Goal: Check status

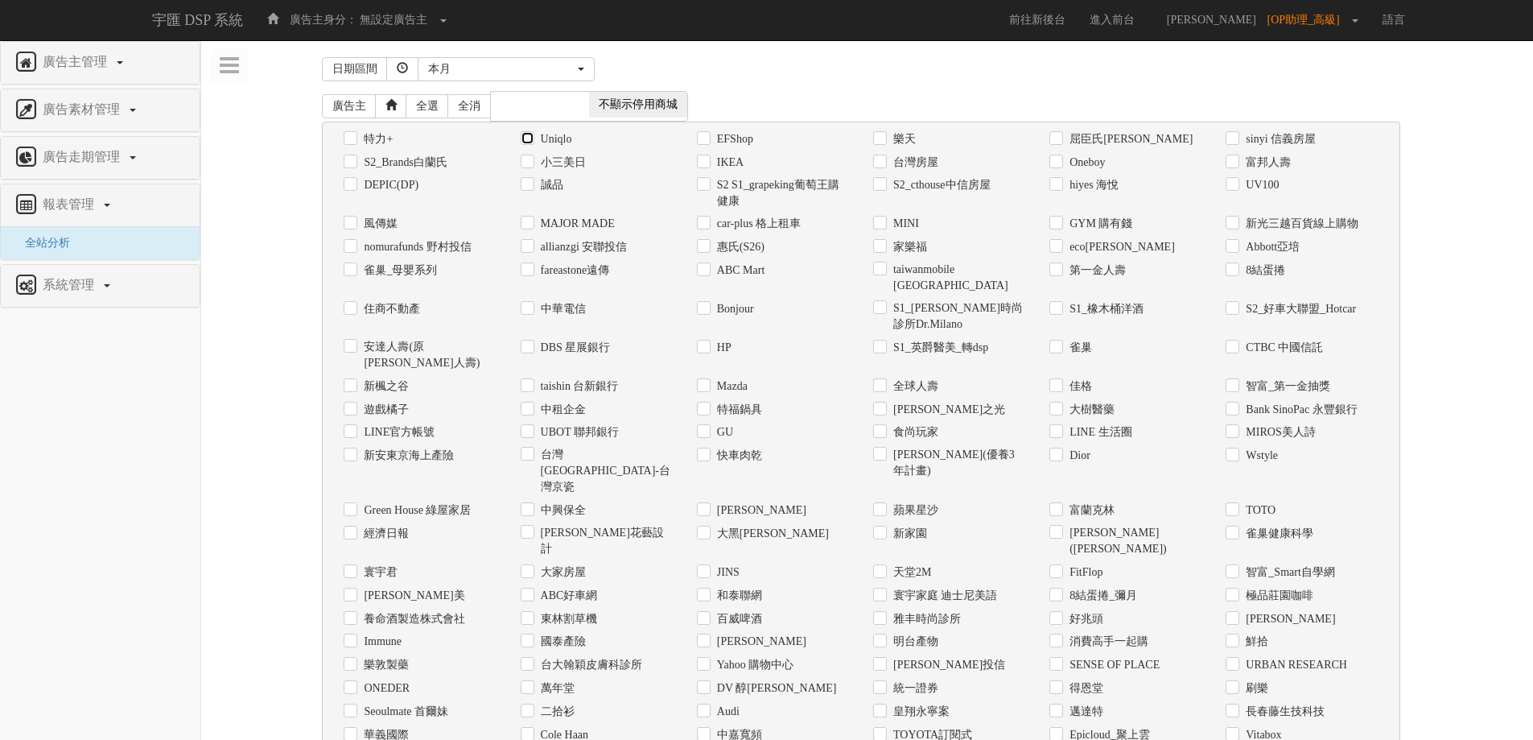
click at [522, 135] on input "Uniqlo" at bounding box center [526, 139] width 10 height 10
checkbox input "true"
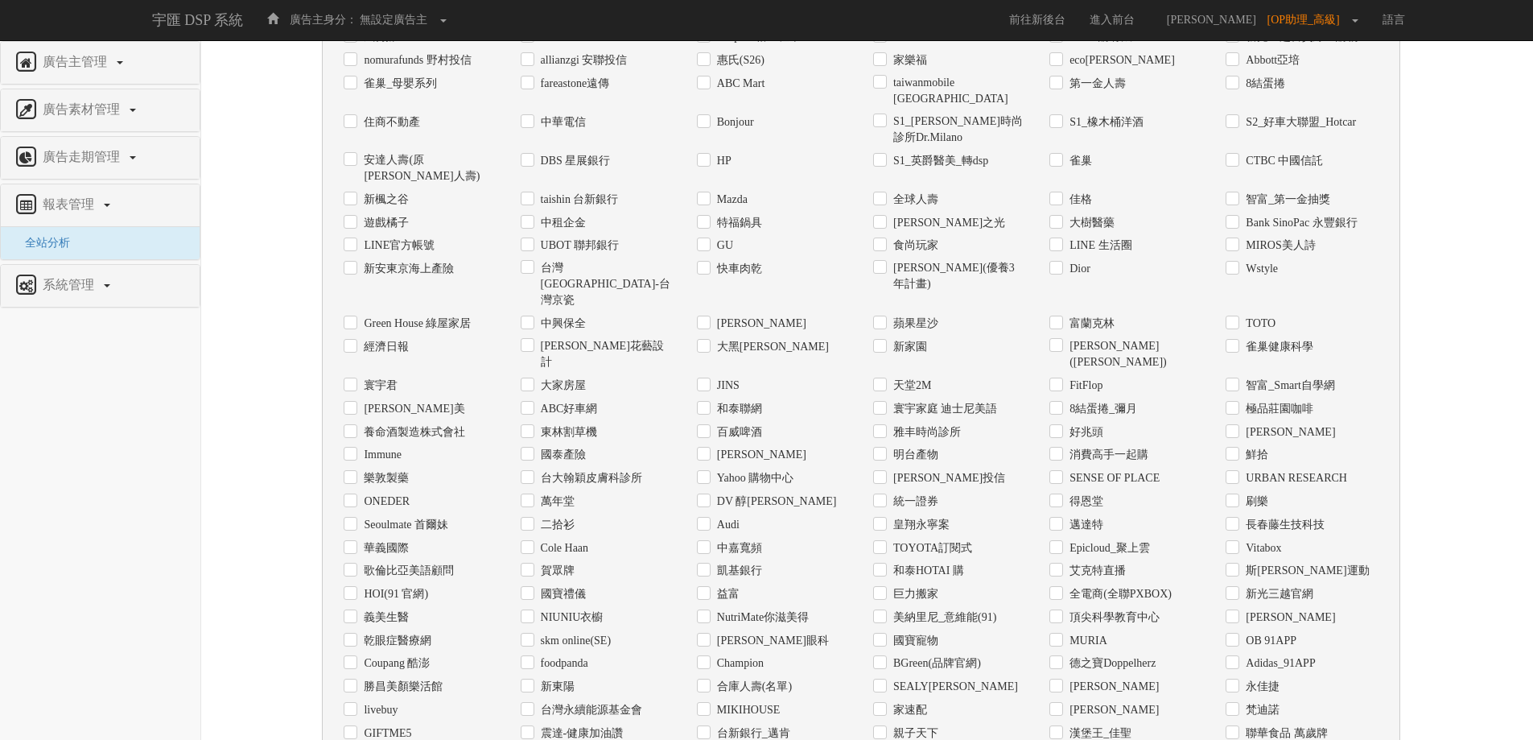
scroll to position [16, 0]
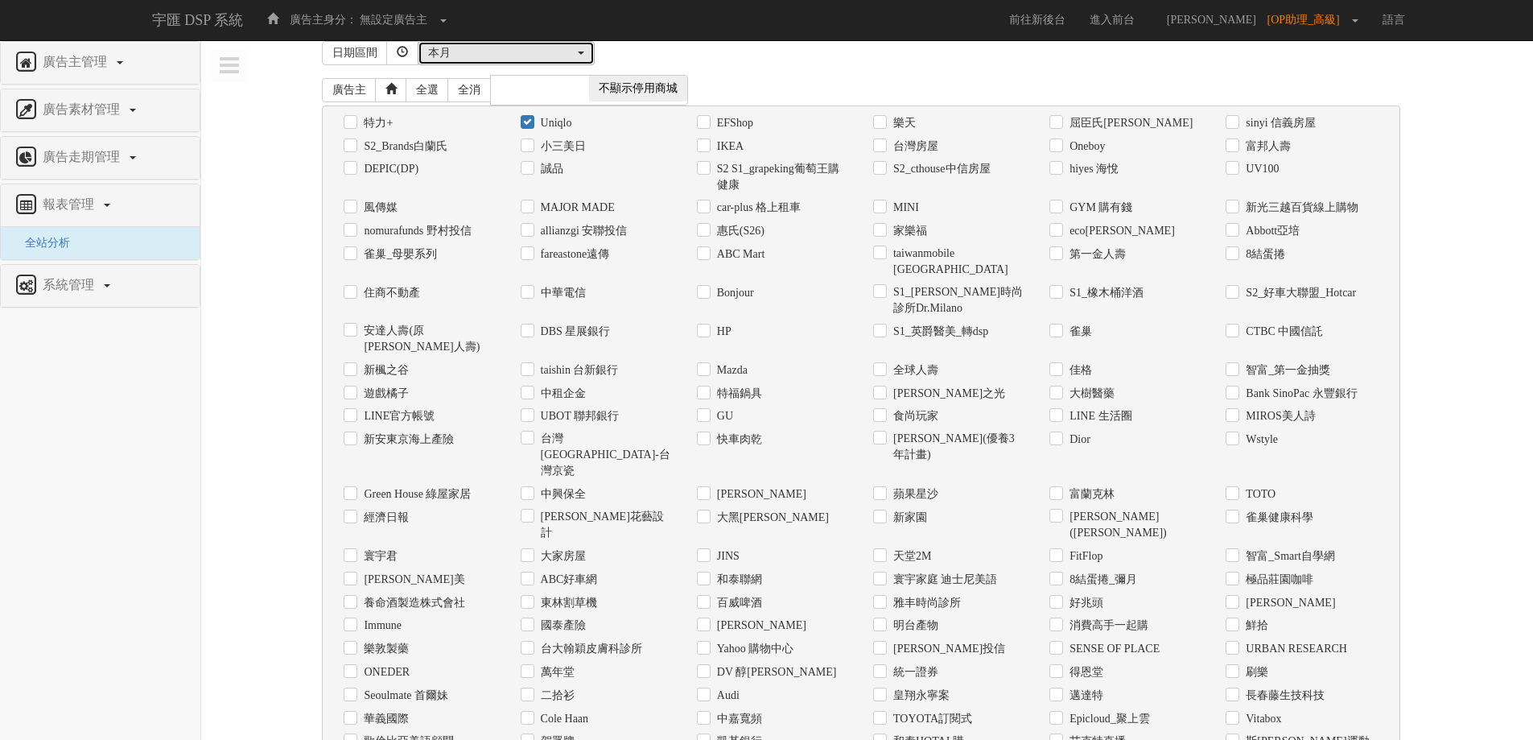
click at [516, 54] on div "本月" at bounding box center [501, 53] width 147 height 16
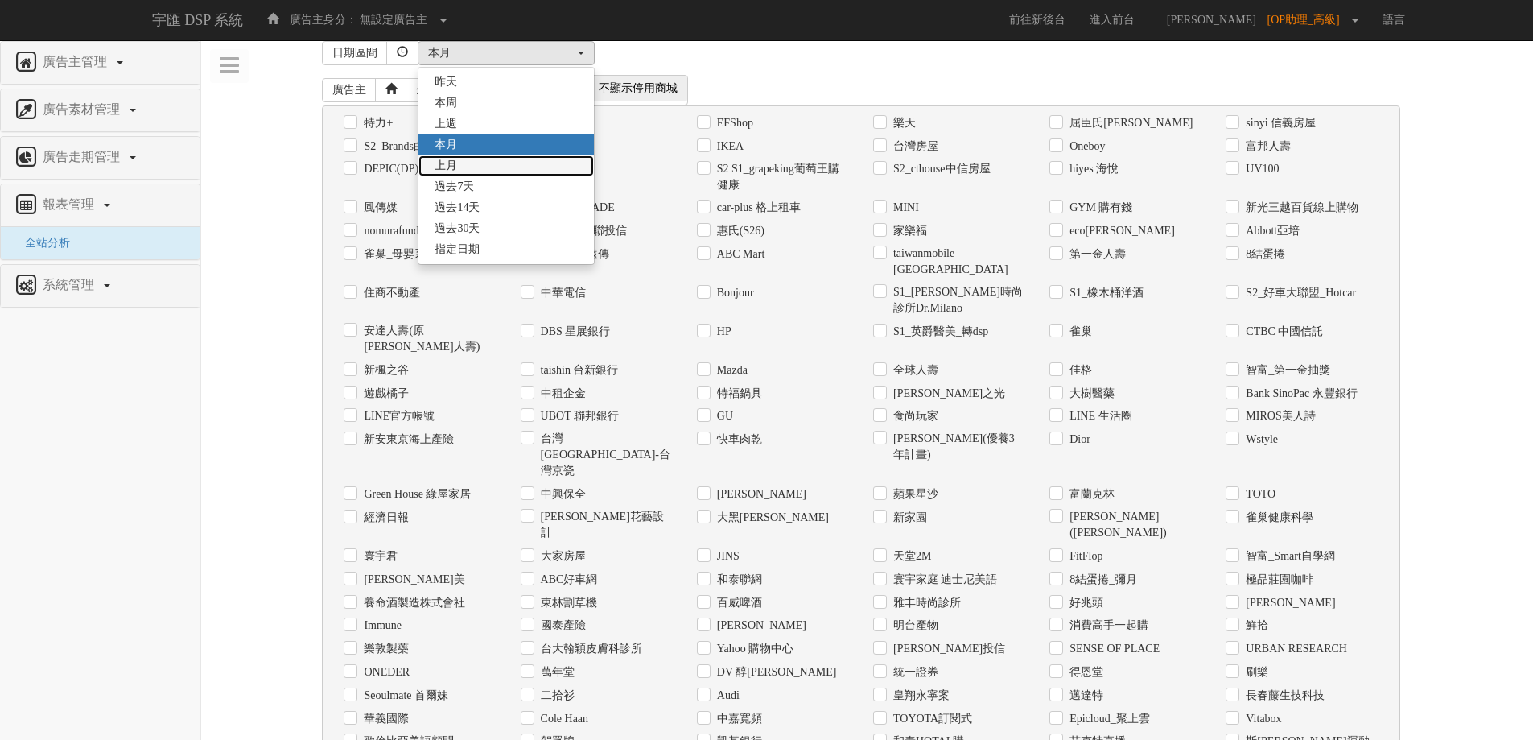
click at [508, 157] on link "上月" at bounding box center [506, 165] width 175 height 21
select select "LastMonth"
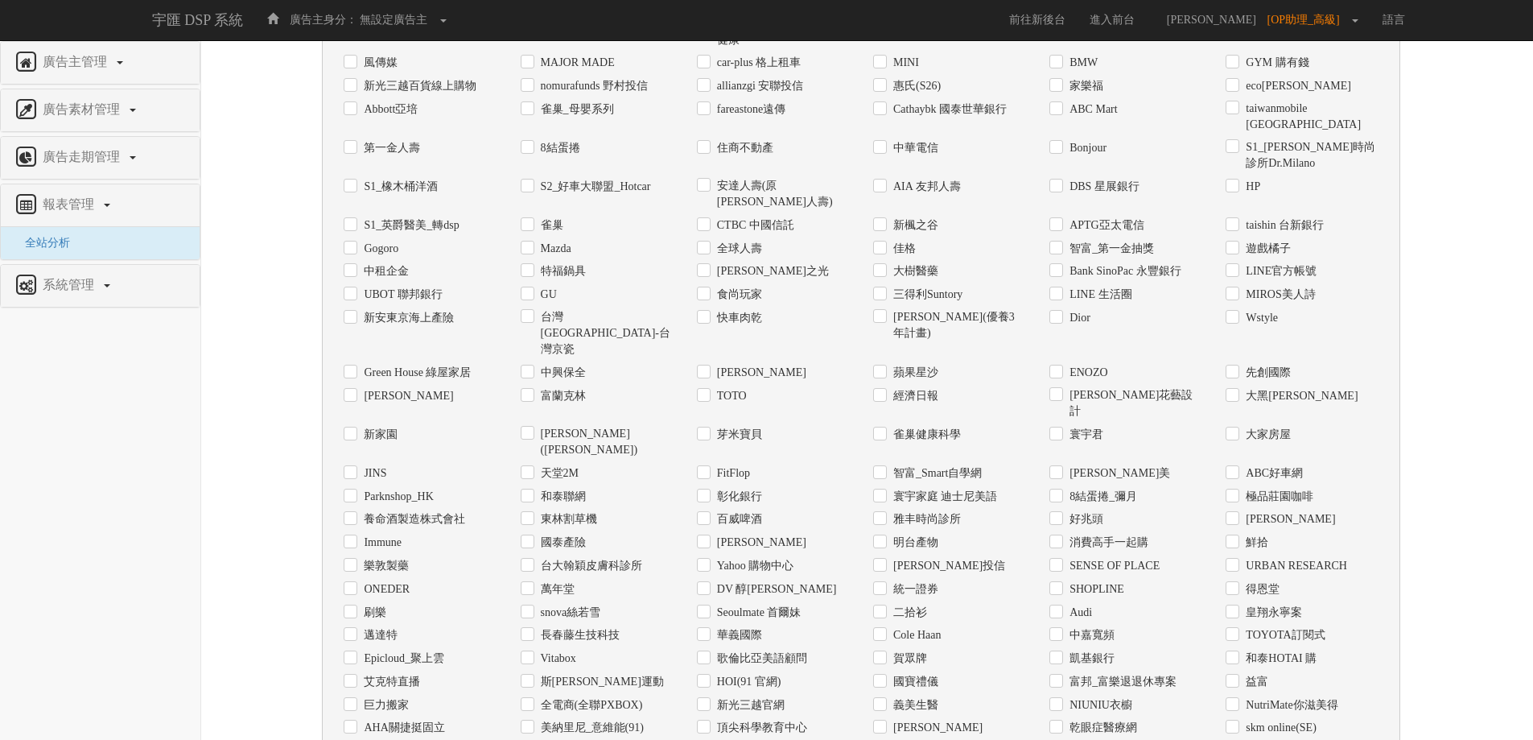
scroll to position [555, 0]
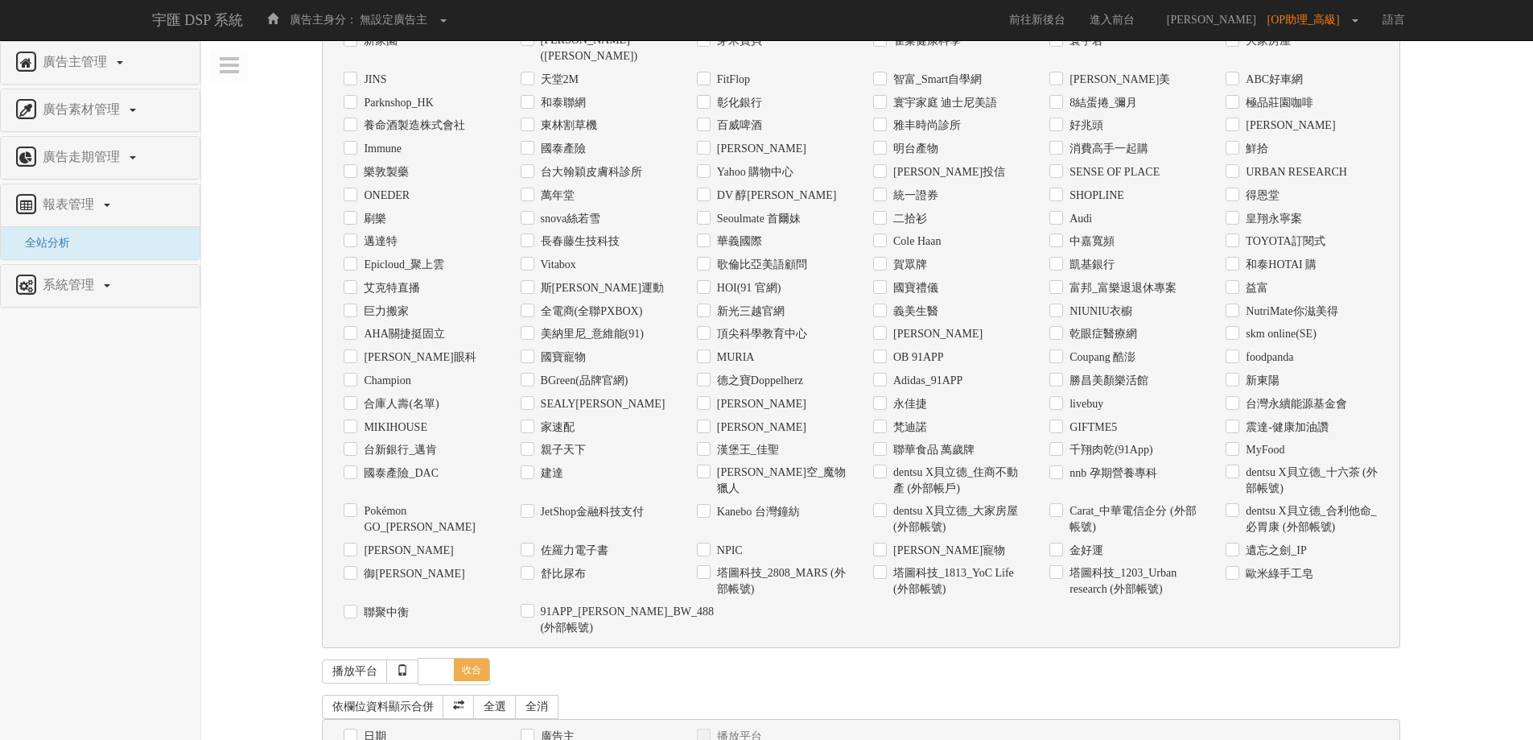
click at [384, 724] on div "日期" at bounding box center [420, 735] width 176 height 23
click at [380, 728] on label "日期" at bounding box center [373, 736] width 27 height 16
click at [354, 731] on input "日期" at bounding box center [349, 736] width 10 height 10
checkbox input "true"
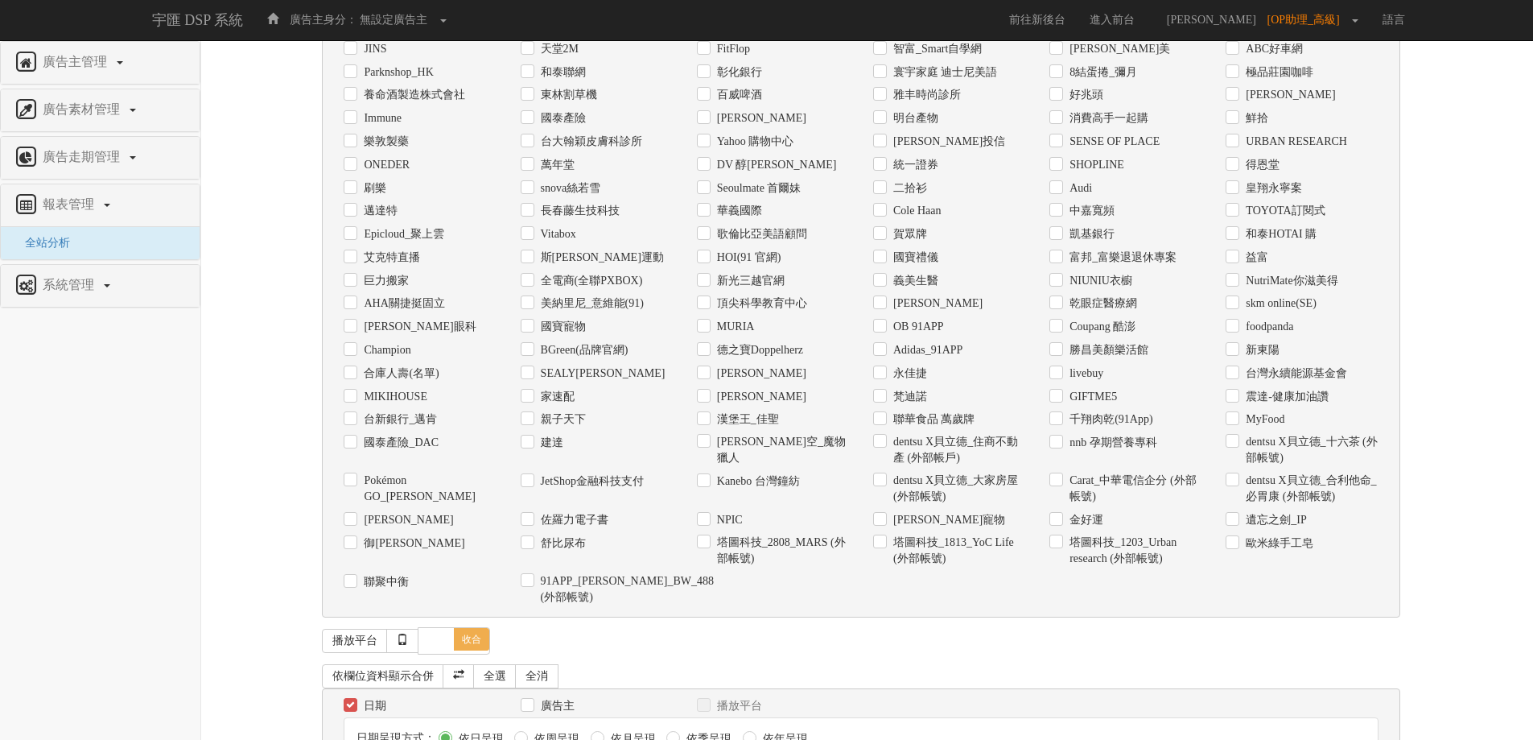
drag, startPoint x: 399, startPoint y: 705, endPoint x: 402, endPoint y: 716, distance: 11.5
click at [400, 706] on div "依欄位資料顯示合併 全選 全消 日期 廣告主 播放平台 日期呈現方式： 依日呈現 依周呈現" at bounding box center [867, 724] width 1090 height 130
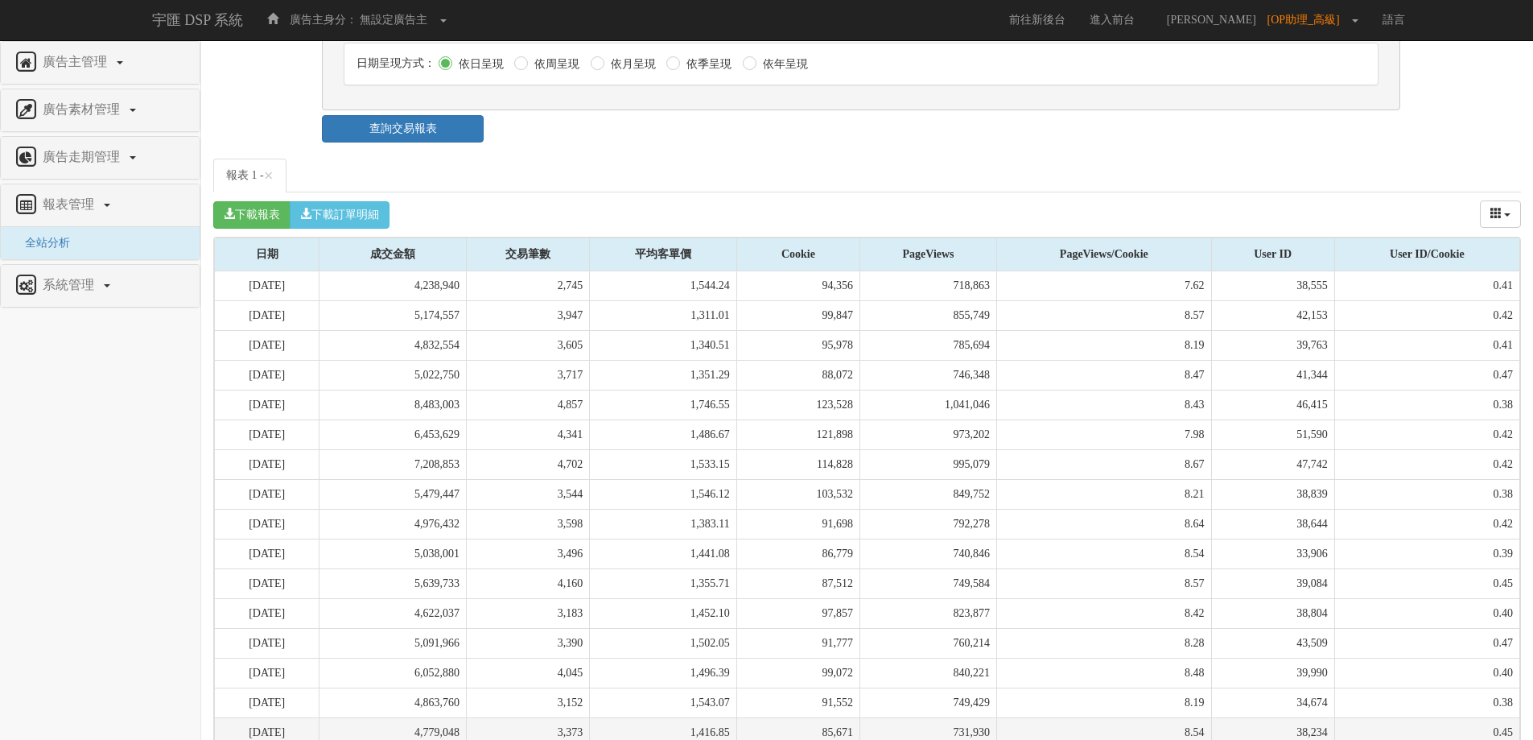
scroll to position [1680, 0]
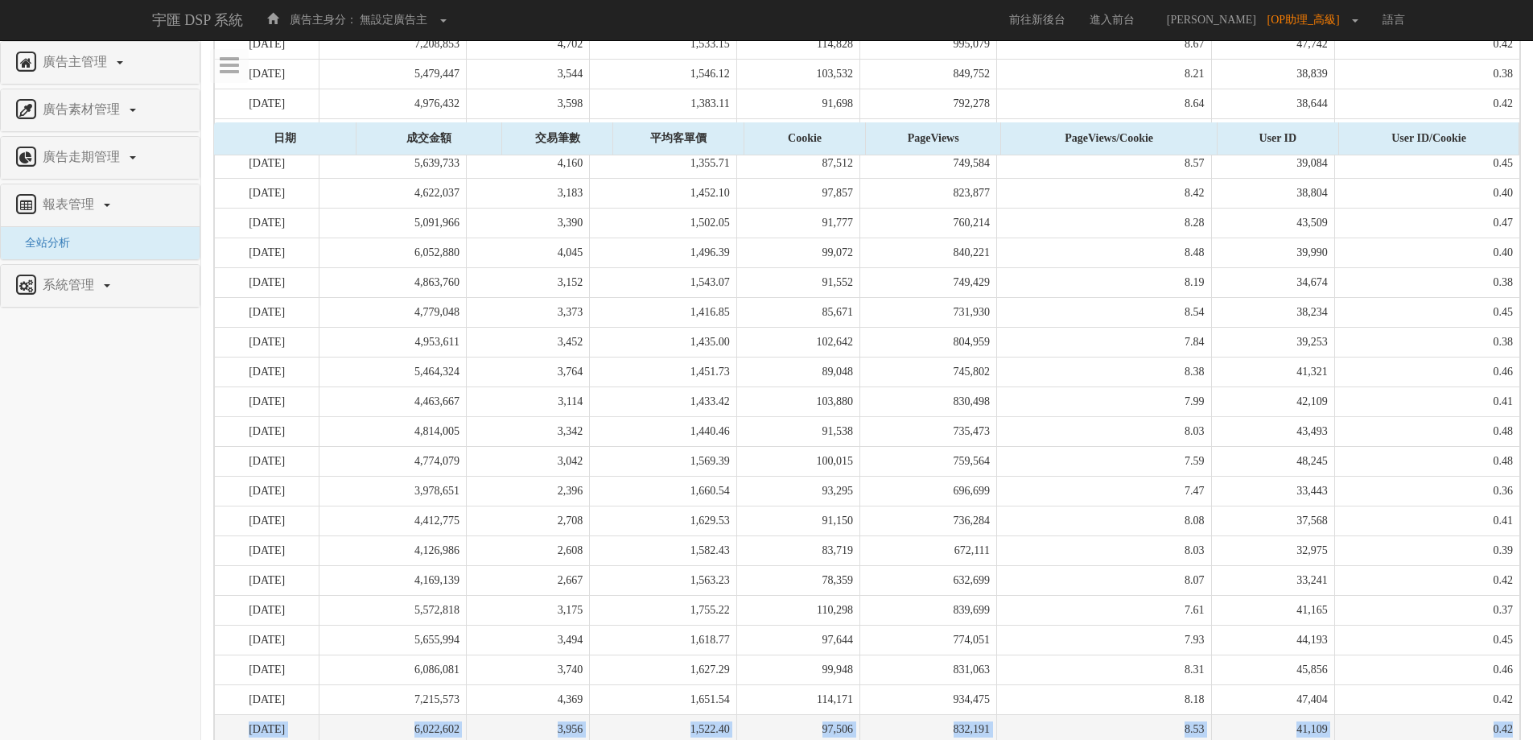
drag, startPoint x: 252, startPoint y: 641, endPoint x: 1515, endPoint y: 645, distance: 1263.0
click at [1515, 714] on tr "[DATE] 6,022,602 3,956 1,522.40 97,506 832,191 8.53 41,109 0.42" at bounding box center [868, 729] width 1306 height 30
copy tr "[DATE] 6,022,602 3,956 1,522.40 97,506 832,191 8.53 41,109 0.42"
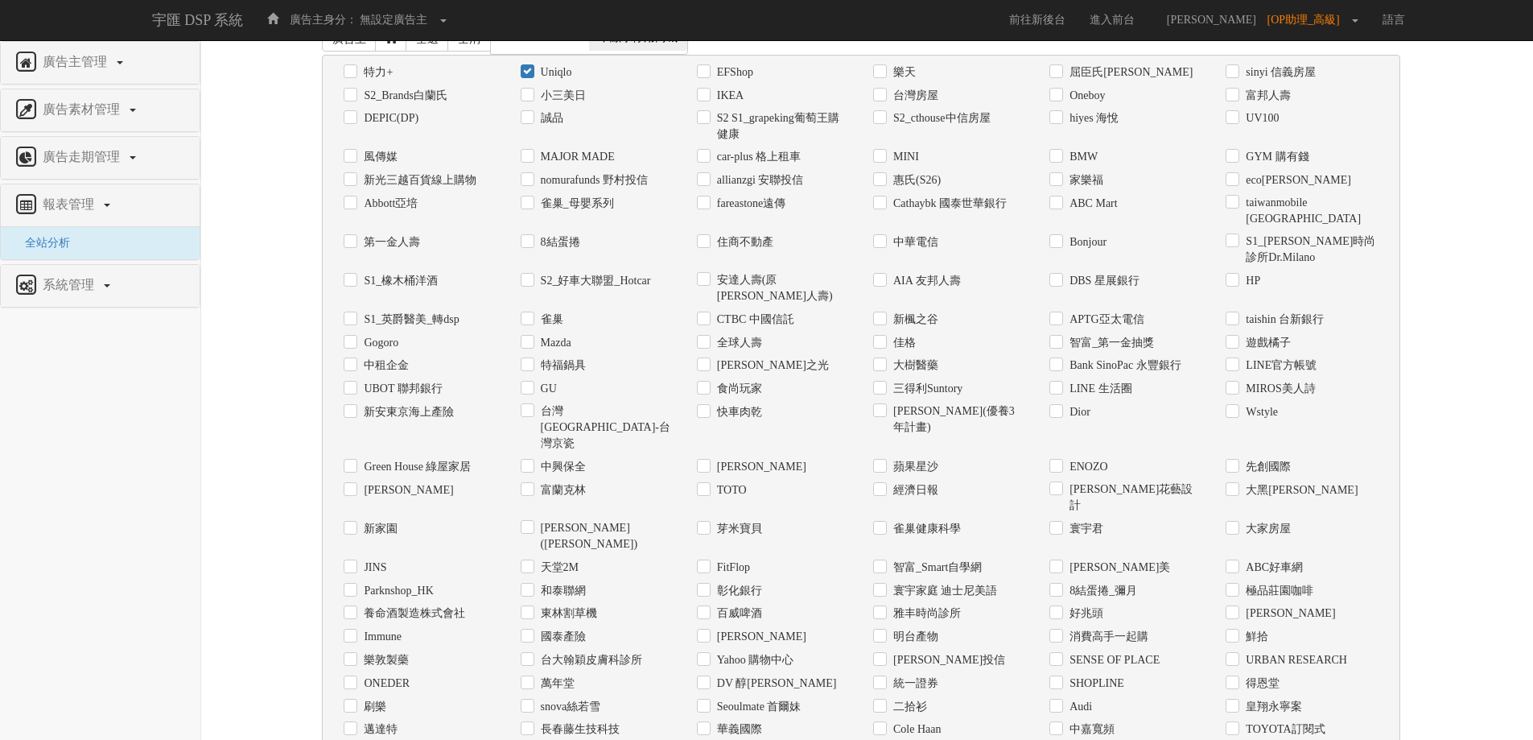
scroll to position [0, 0]
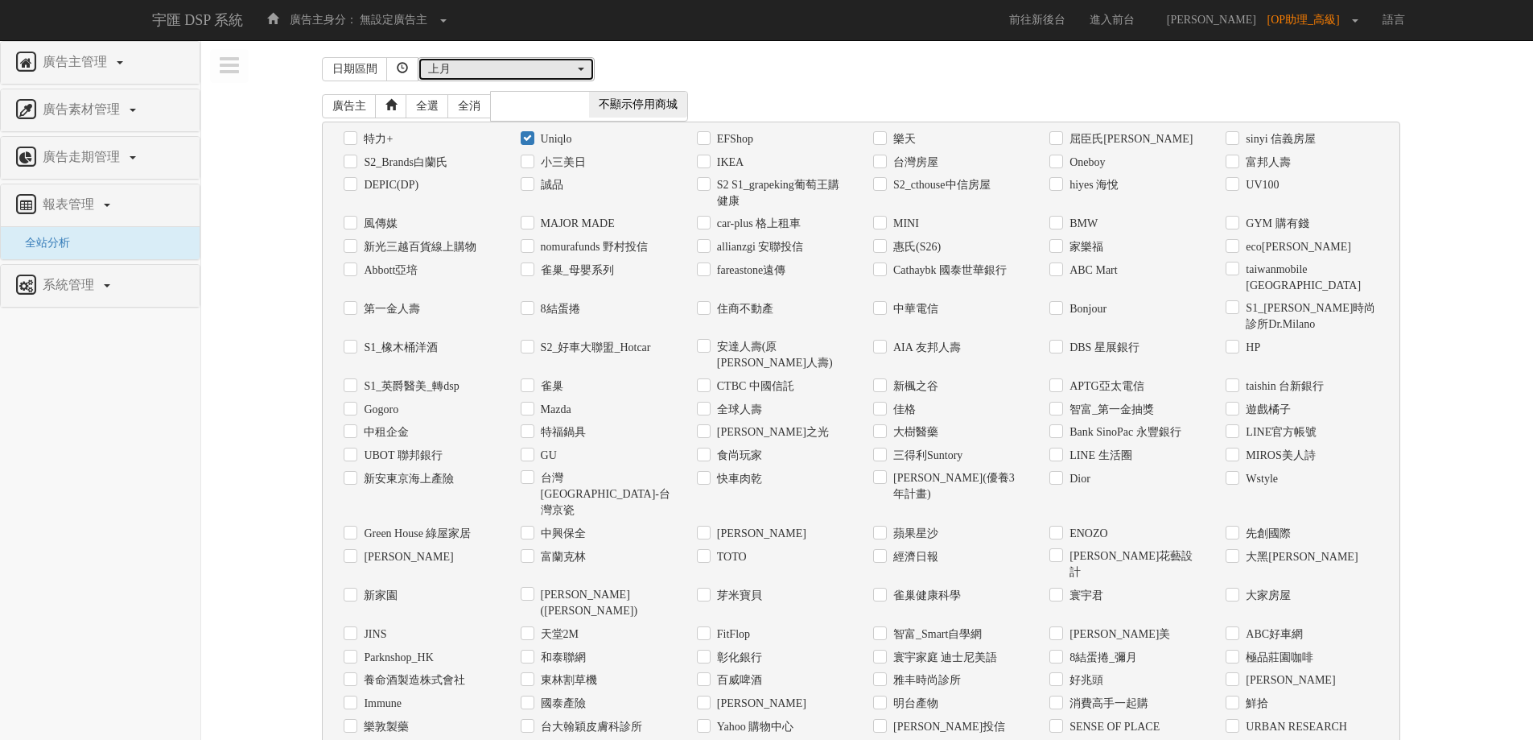
click at [508, 72] on div "上月" at bounding box center [501, 69] width 147 height 16
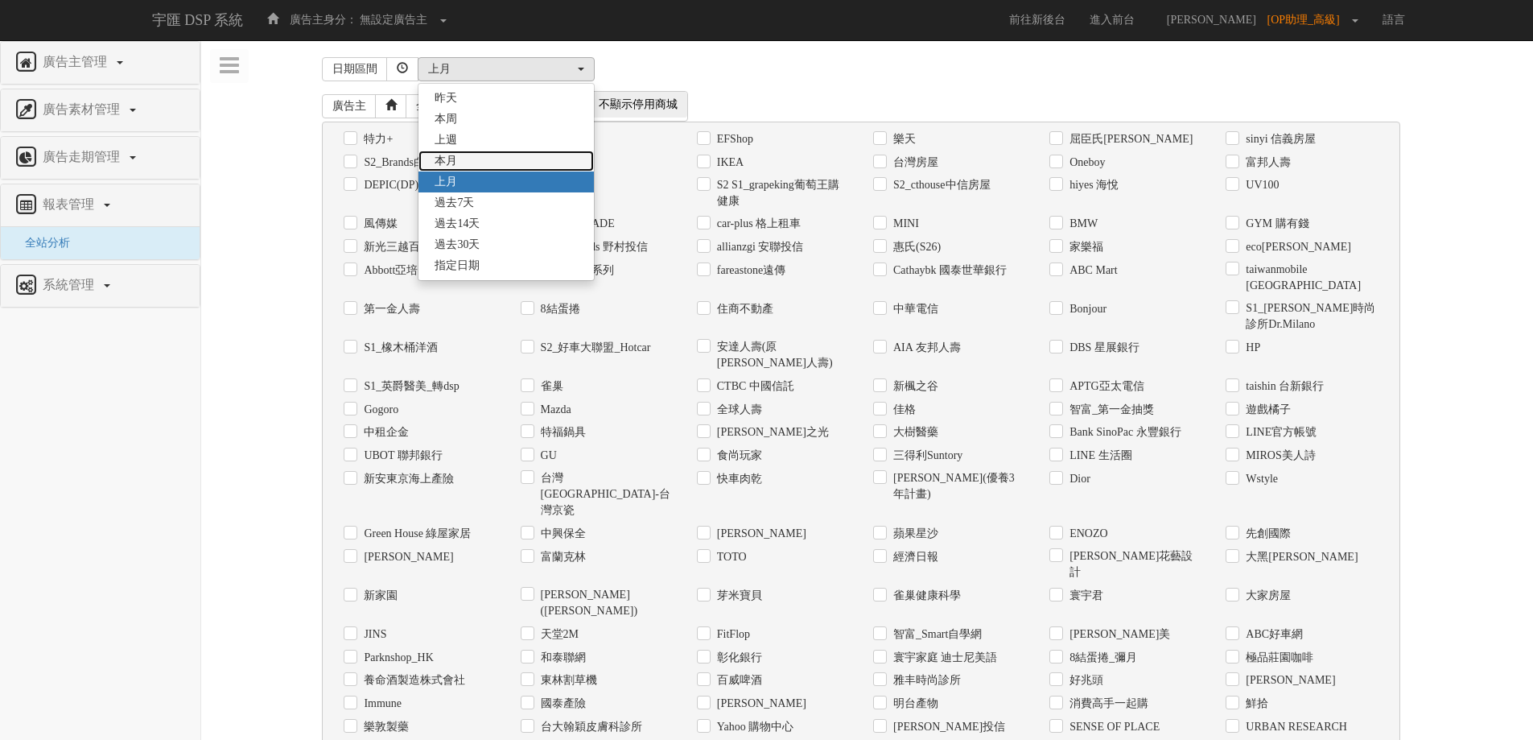
click at [501, 153] on link "本月" at bounding box center [506, 161] width 175 height 21
select select "ThisMonth"
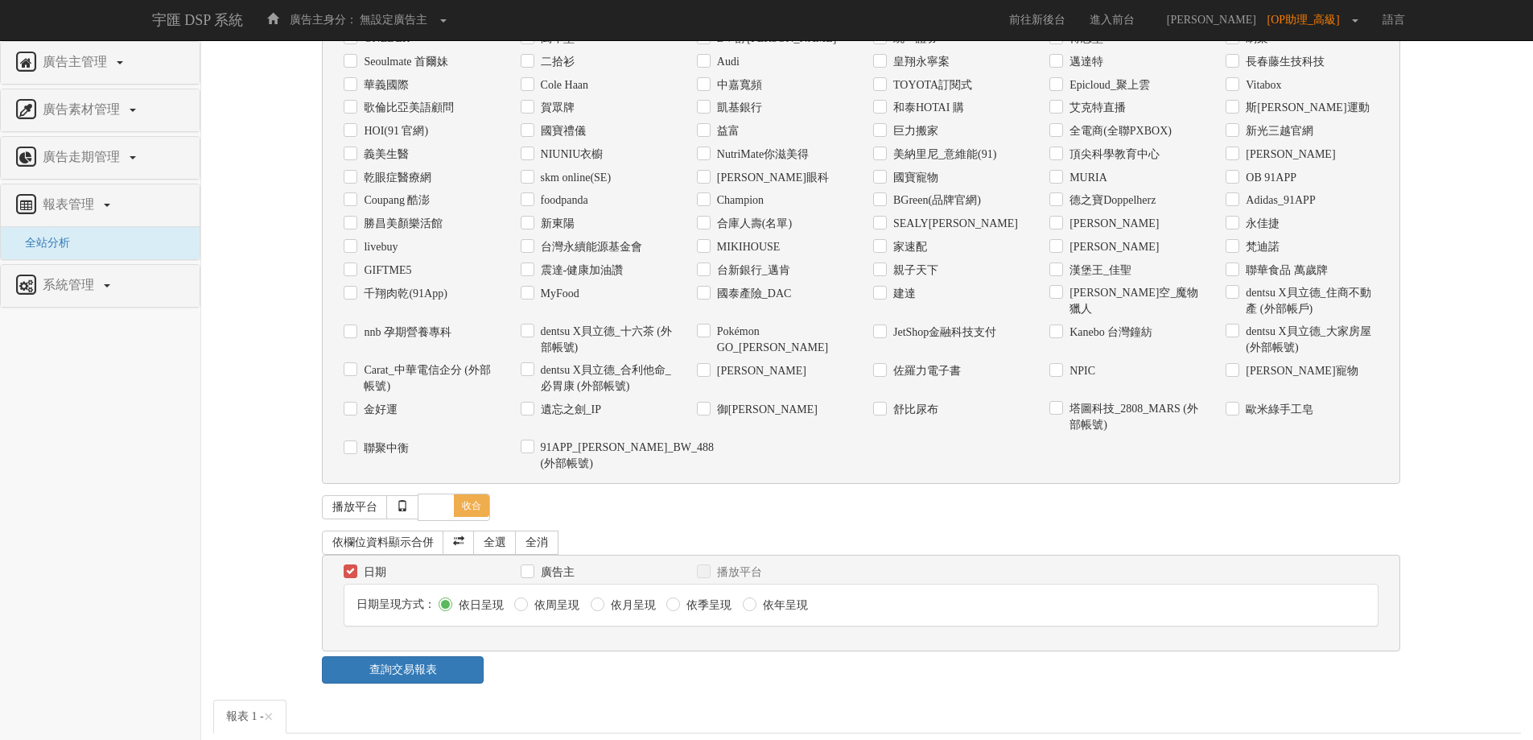
scroll to position [805, 0]
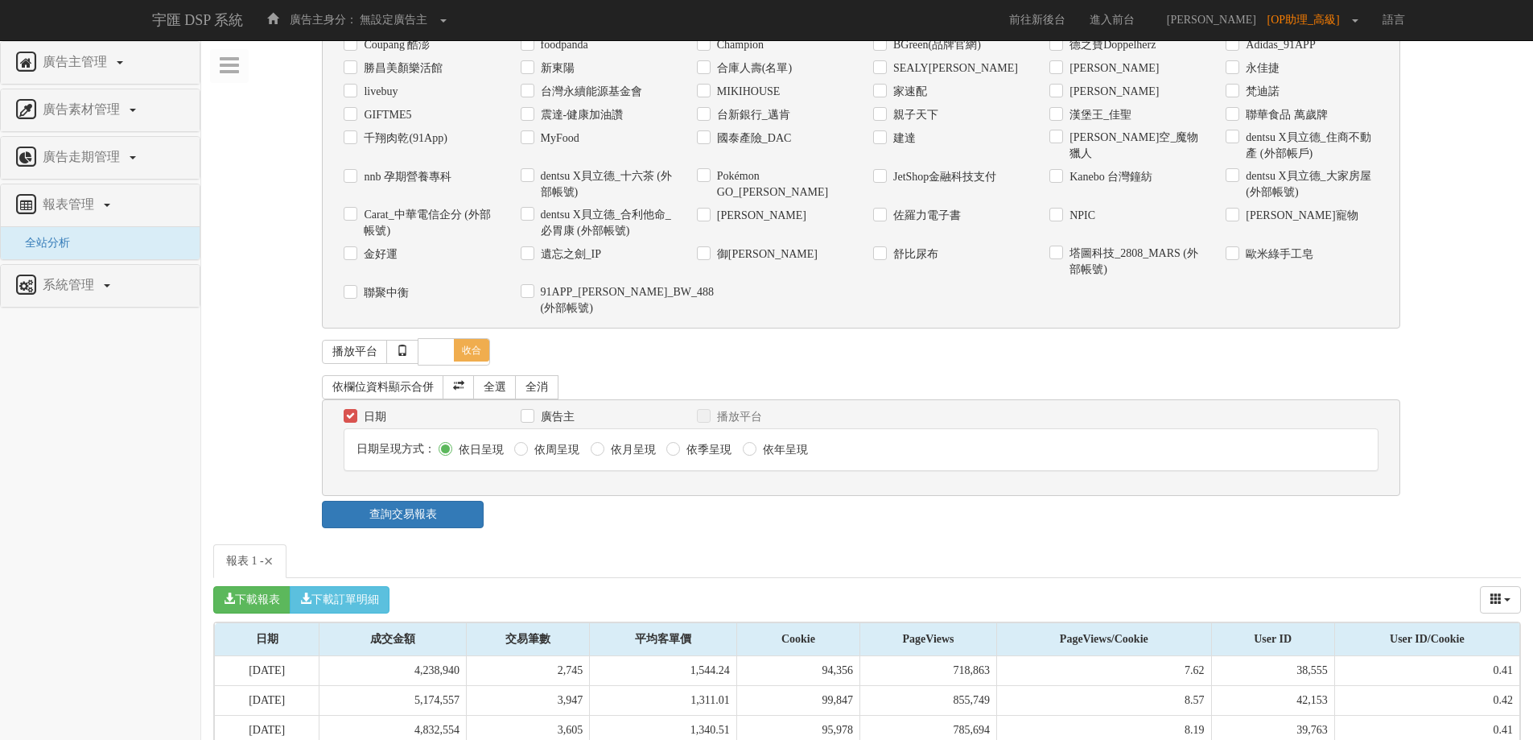
click at [274, 551] on span "×" at bounding box center [269, 560] width 10 height 19
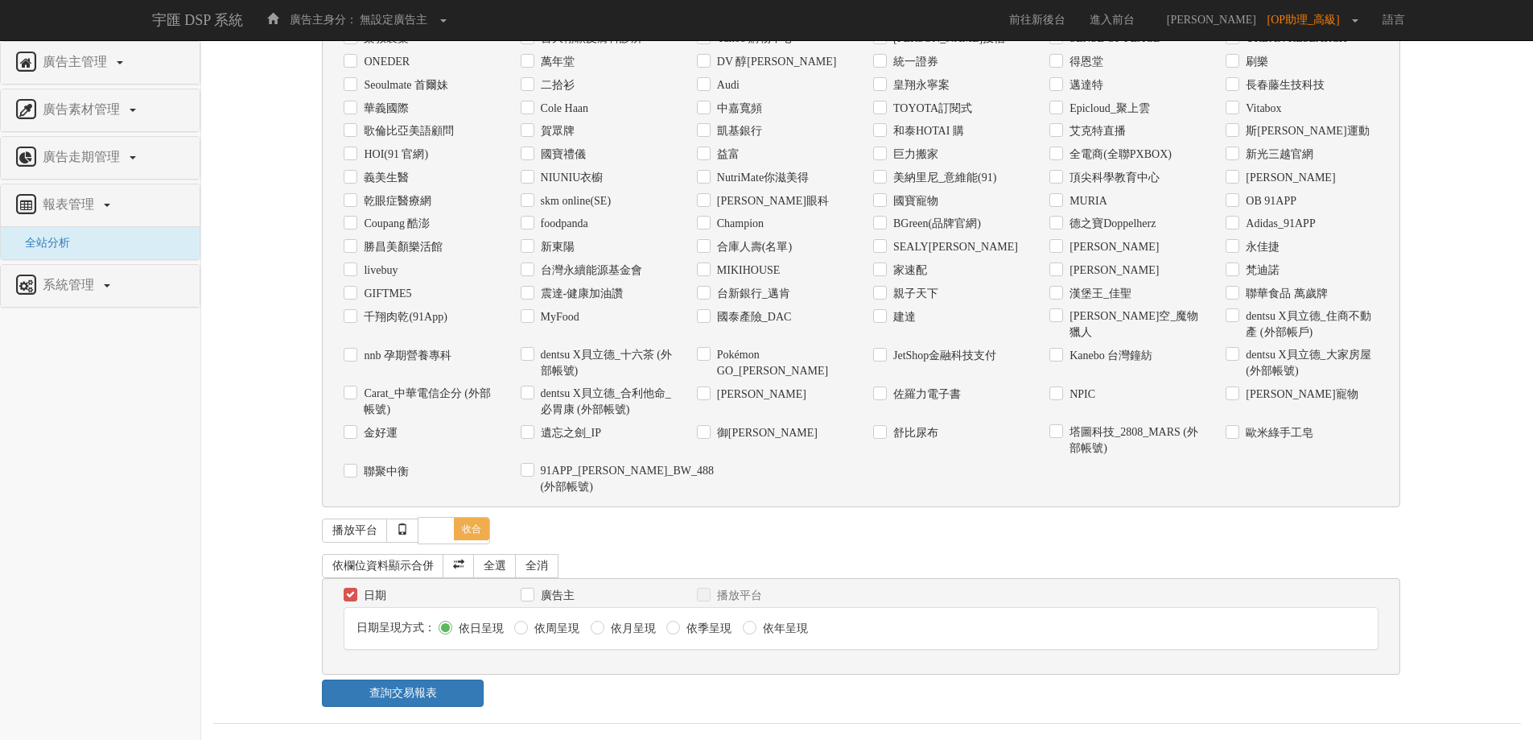
scroll to position [559, 0]
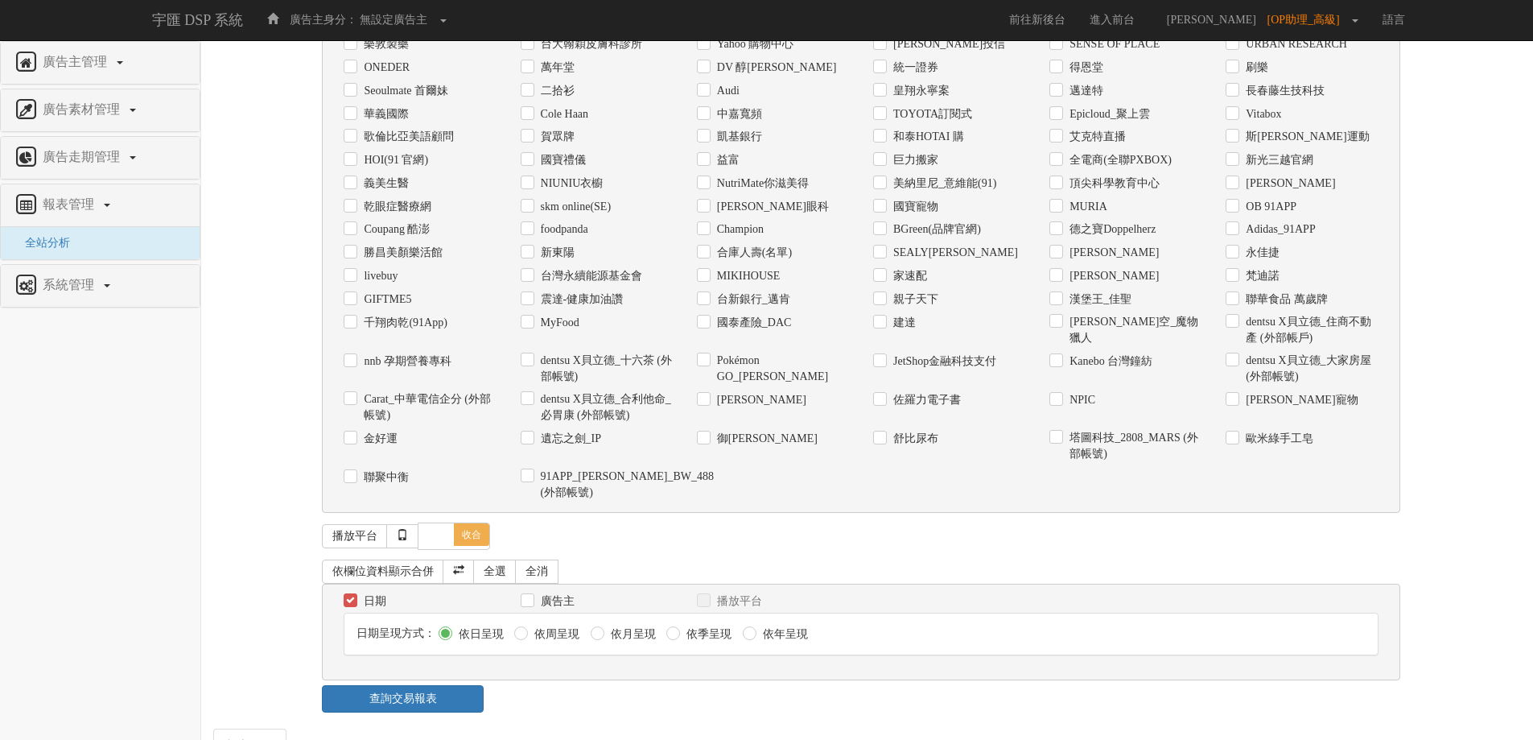
scroll to position [701, 0]
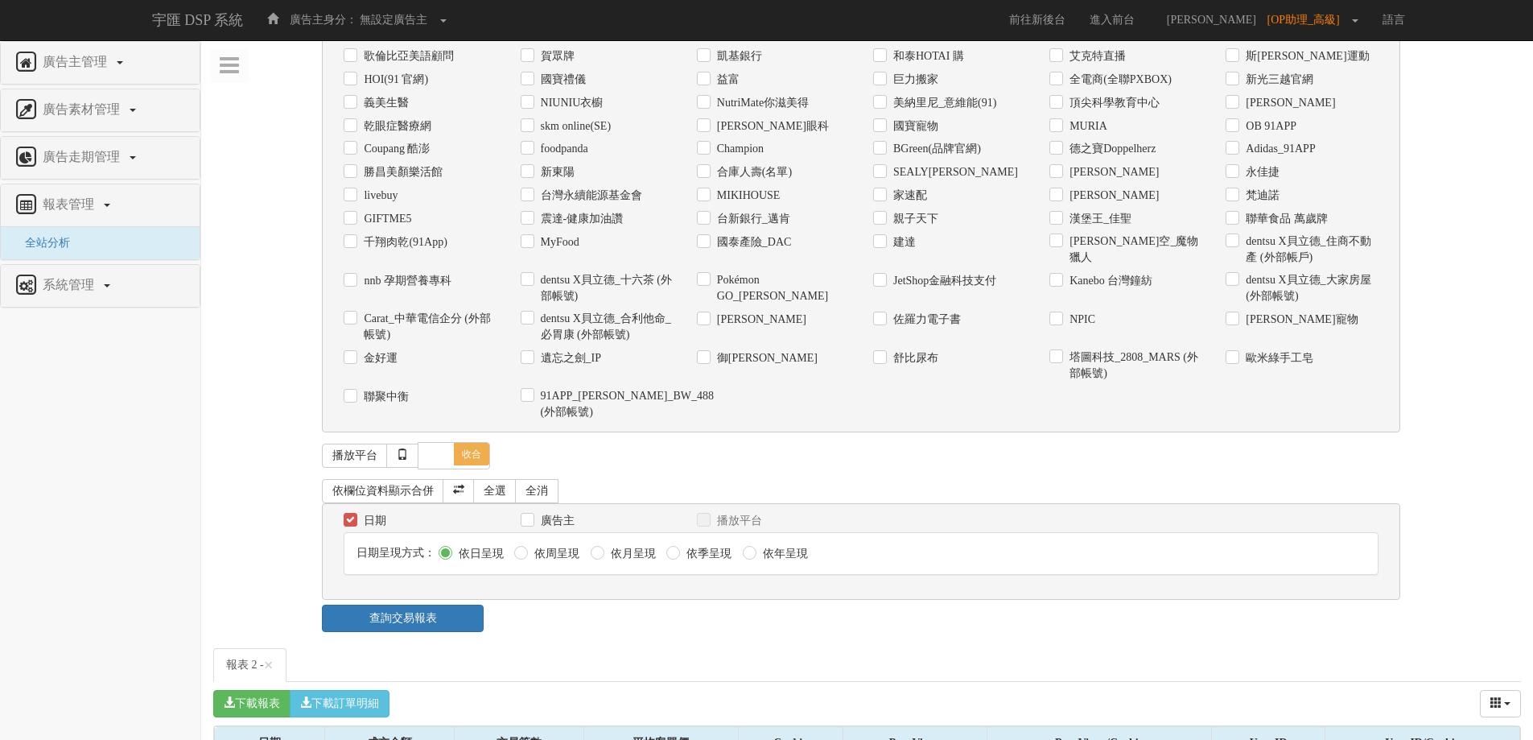
drag, startPoint x: 258, startPoint y: 709, endPoint x: 1510, endPoint y: 708, distance: 1251.7
copy tr "[DATE] 4,517,979 2,834 1,594.21 86,626 685,436 7.91 33,817 0.39"
